Goal: Check status

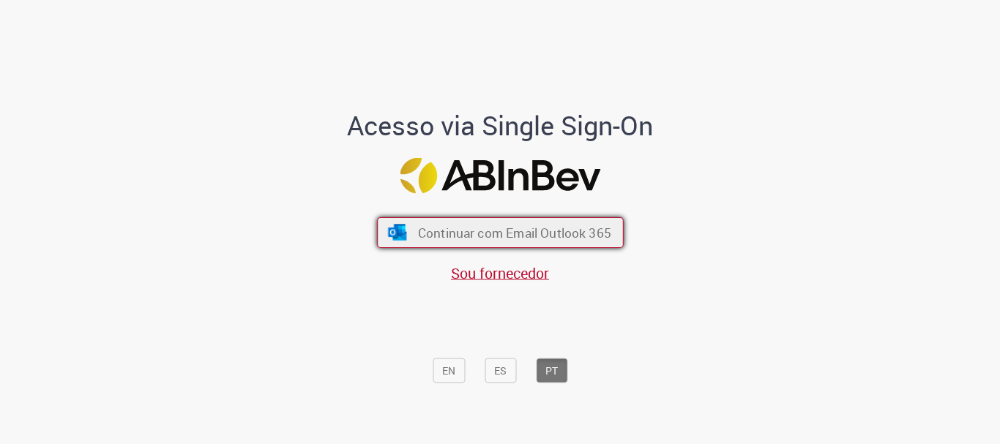
click at [512, 228] on span "Continuar com Email Outlook 365" at bounding box center [513, 233] width 193 height 17
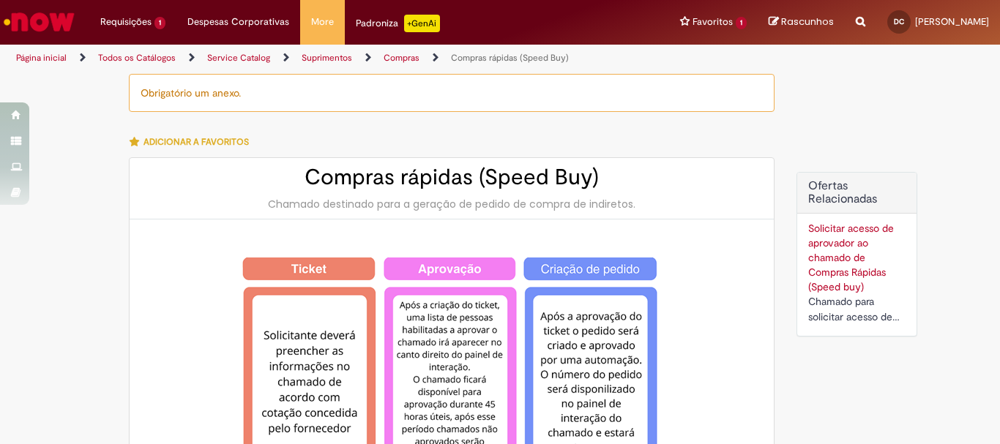
type input "**********"
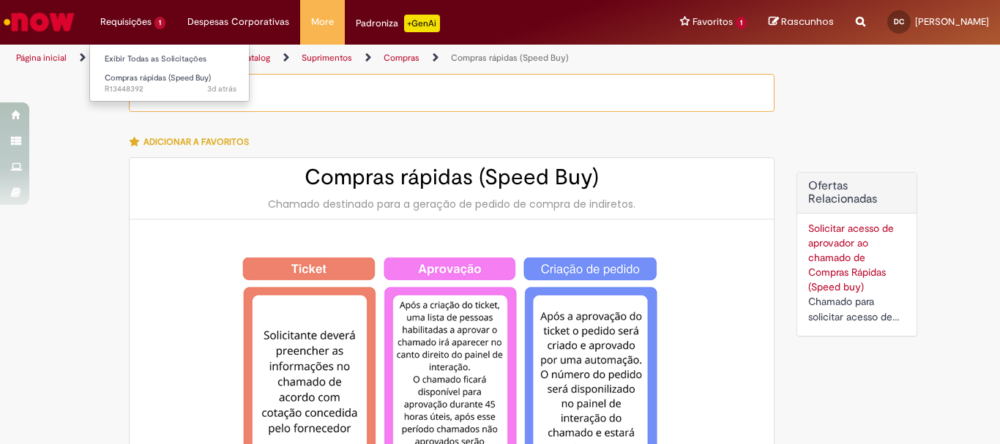
click at [144, 23] on li "Requisições 1 Exibir Todas as Solicitações Compras rápidas (Speed Buy) 3d atrás…" at bounding box center [132, 22] width 87 height 44
click at [136, 61] on link "Exibir Todas as Solicitações" at bounding box center [170, 59] width 161 height 16
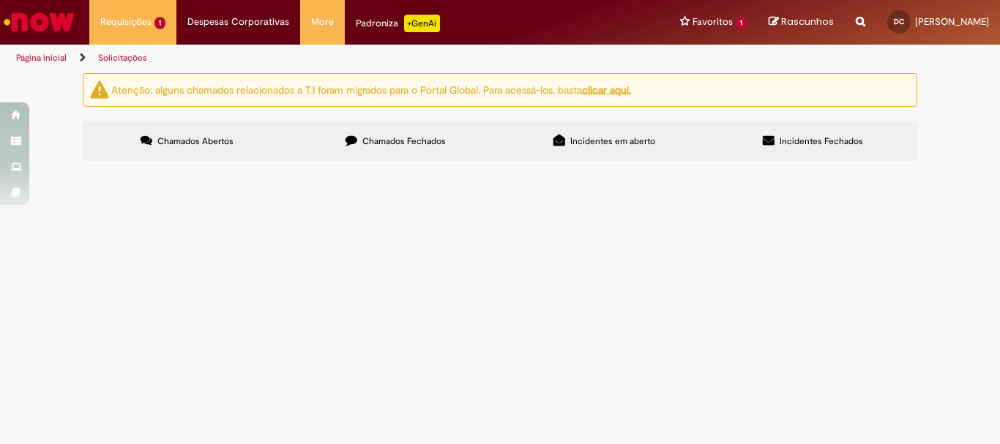
click at [0, 0] on span "COD FORNECEDOR 239820 - NO S4 É 239820" at bounding box center [0, 0] width 0 height 0
click at [462, 256] on main "Solicitações Atenção: alguns chamados relacionados a T.I foram migrados para o …" at bounding box center [500, 258] width 1000 height 372
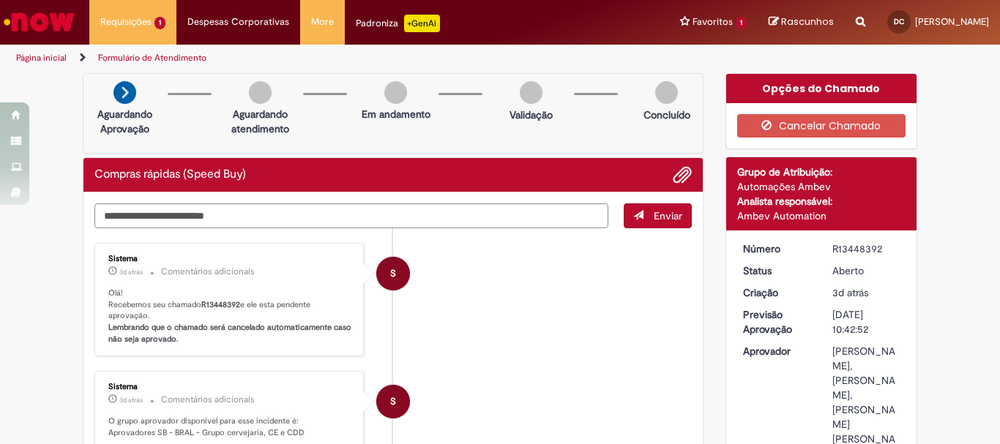
scroll to position [220, 0]
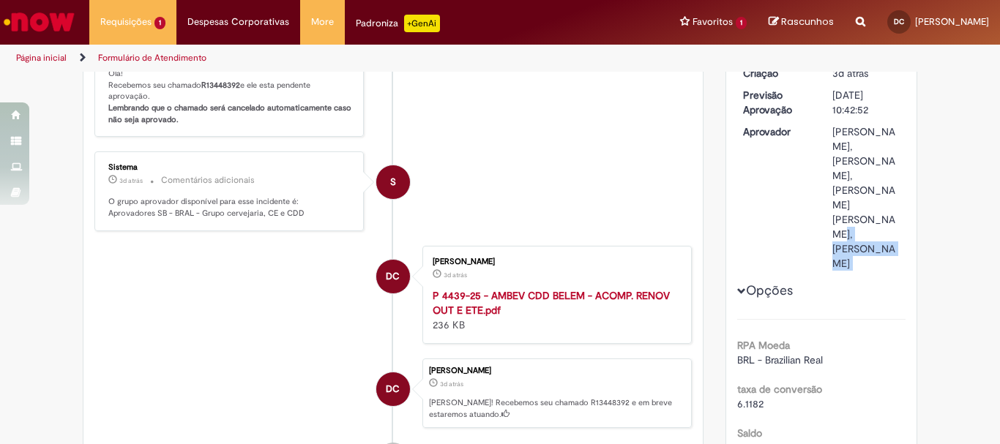
drag, startPoint x: 892, startPoint y: 177, endPoint x: 790, endPoint y: 188, distance: 102.3
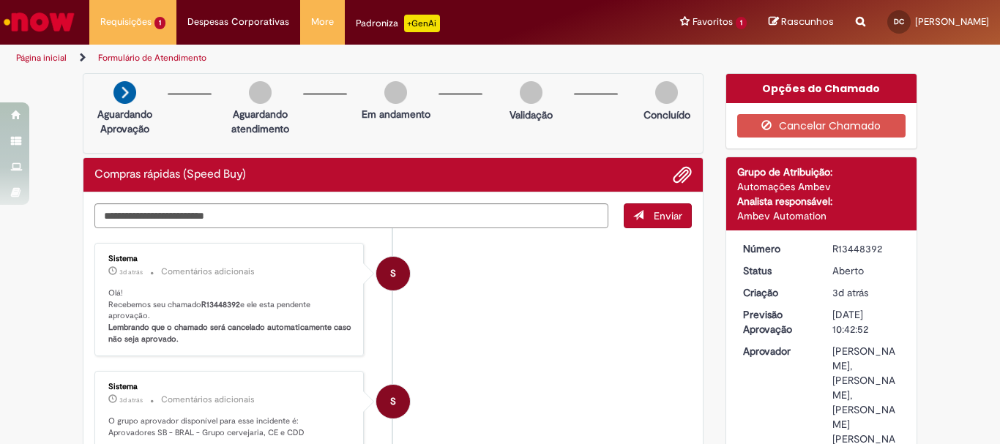
click at [55, 25] on img "Ir para a Homepage" at bounding box center [38, 21] width 75 height 29
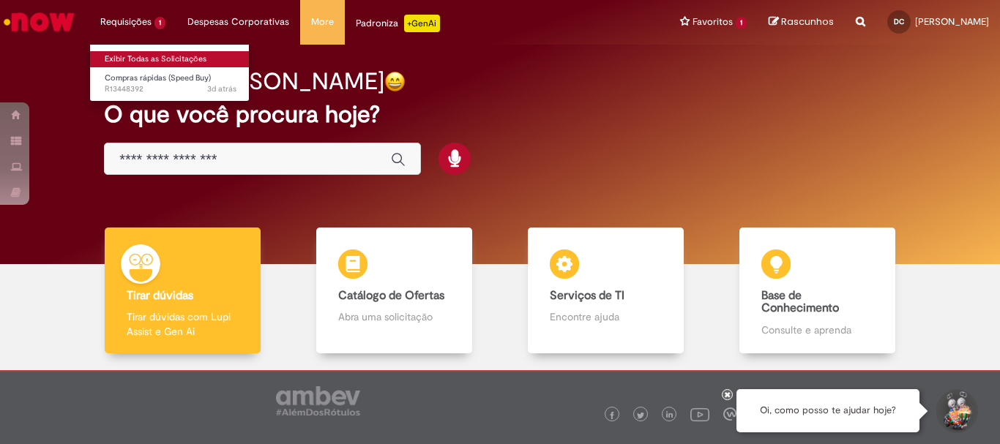
click at [154, 60] on link "Exibir Todas as Solicitações" at bounding box center [170, 59] width 161 height 16
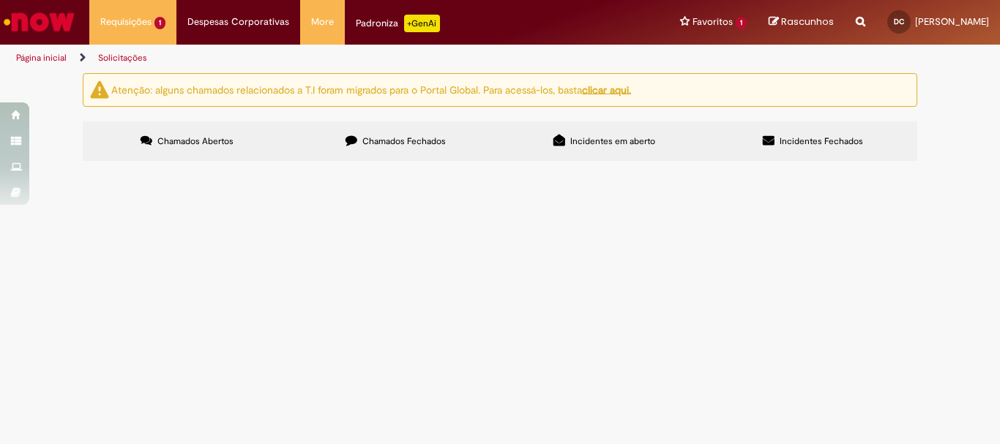
click at [0, 0] on span "COD FORNECEDOR 239820 - NO S4 É 239820" at bounding box center [0, 0] width 0 height 0
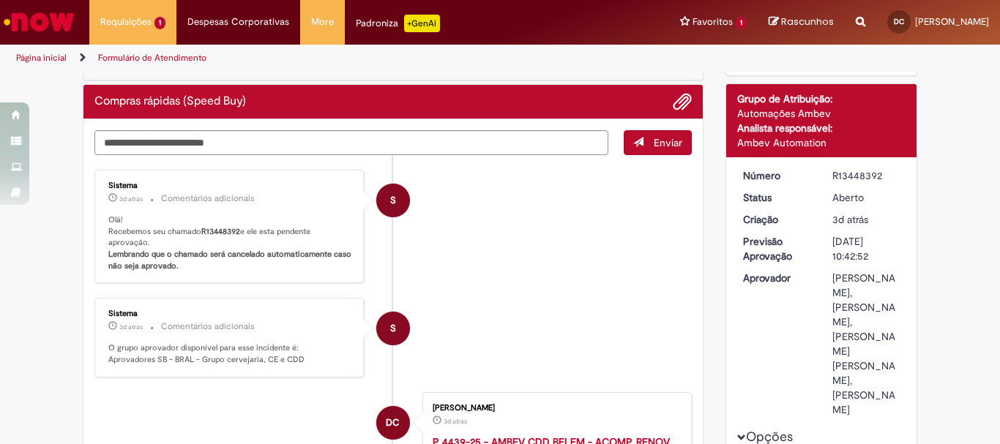
scroll to position [220, 0]
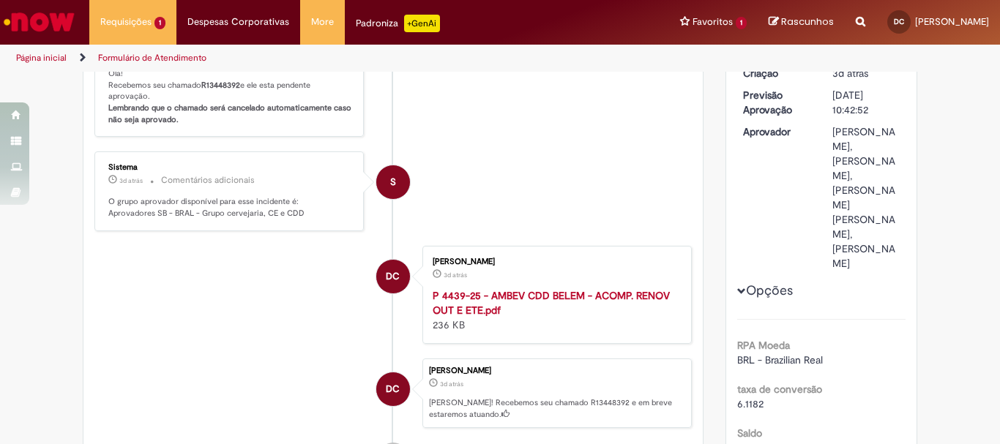
click at [539, 170] on li "S Sistema 3d atrás 3 dias atrás Comentários adicionais O grupo aprovador dispon…" at bounding box center [392, 192] width 597 height 80
